Goal: Information Seeking & Learning: Learn about a topic

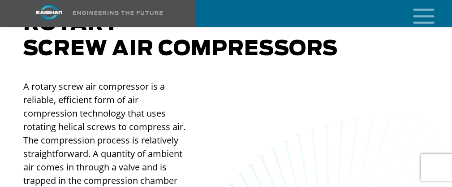
scroll to position [767, 0]
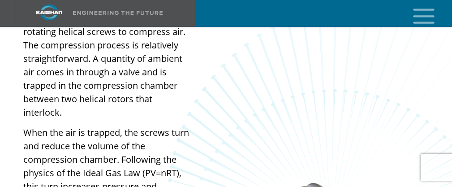
click at [428, 21] on icon "mobile menu" at bounding box center [424, 15] width 29 height 28
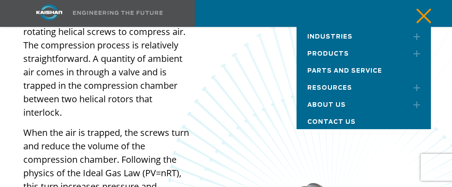
click at [320, 87] on span "Resources" at bounding box center [330, 88] width 45 height 6
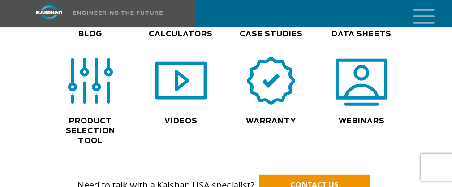
scroll to position [923, 0]
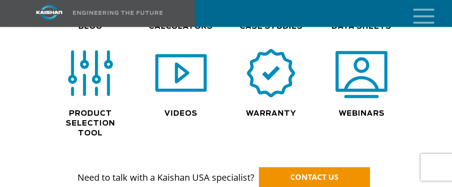
click at [378, 90] on div ".path{fill:none;stroke:#333;stroke-miterlimit:10;stroke-width:1.5px;}" at bounding box center [361, 77] width 83 height 61
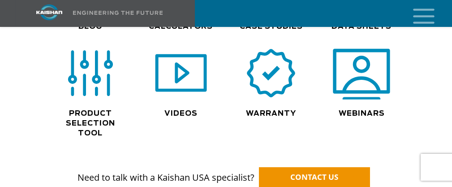
click at [368, 65] on img at bounding box center [361, 74] width 57 height 58
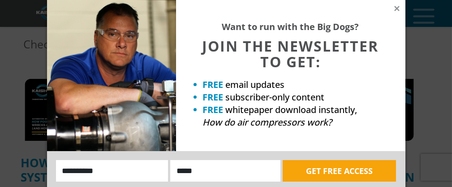
scroll to position [208, 0]
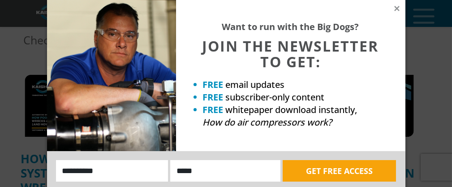
drag, startPoint x: 421, startPoint y: 107, endPoint x: 417, endPoint y: 121, distance: 14.5
click at [421, 107] on div "Want to run with the Big Dogs? JOIN THE NEWSLETTER TO GET: FREE email updates F…" at bounding box center [226, 93] width 452 height 187
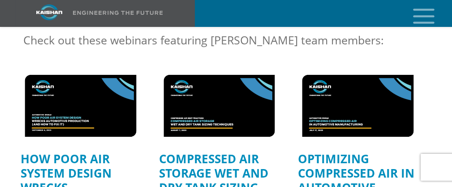
click at [91, 151] on link "How Poor Air System Design Wrecks Automotive Production" at bounding box center [66, 188] width 91 height 74
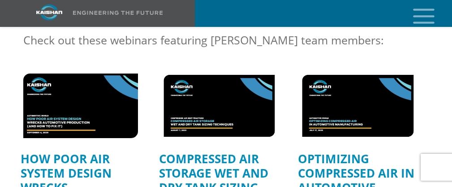
click at [91, 109] on img at bounding box center [81, 105] width 126 height 71
click at [103, 110] on img at bounding box center [81, 105] width 126 height 71
